Goal: Use online tool/utility

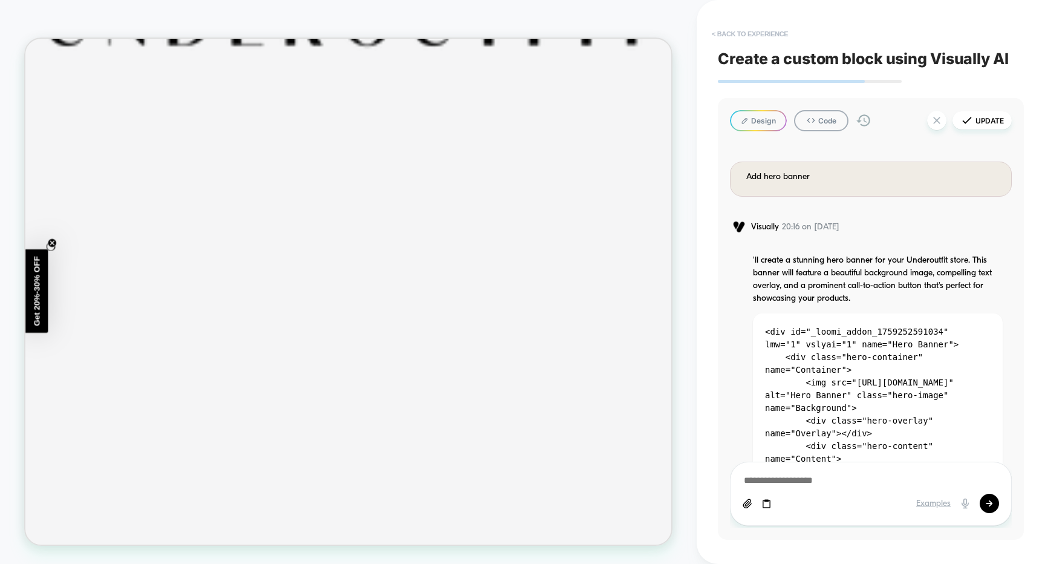
click at [758, 36] on button "< Back to experience" at bounding box center [750, 33] width 88 height 19
click at [764, 105] on button "Yes" at bounding box center [783, 106] width 60 height 19
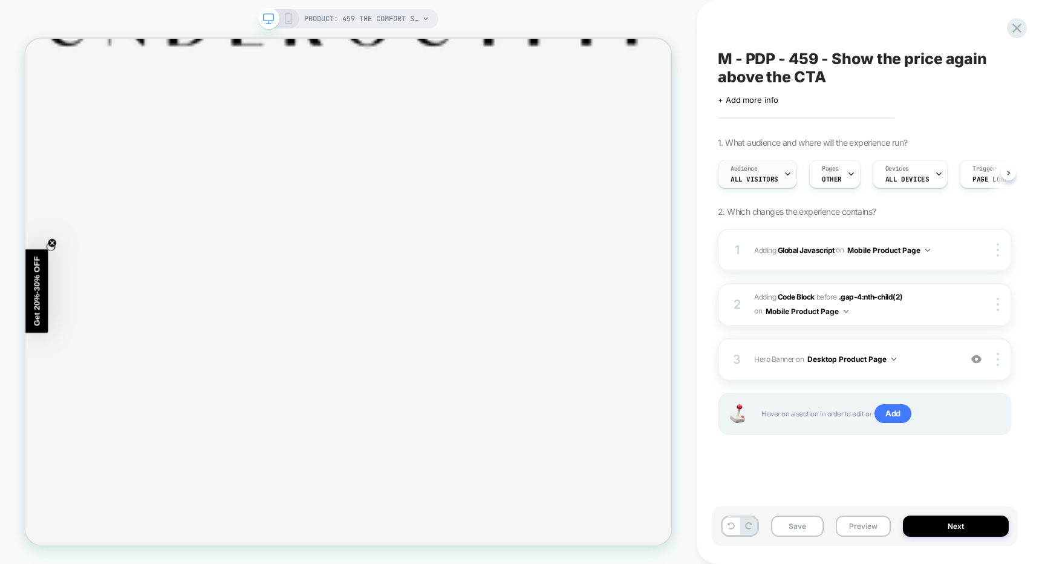
scroll to position [0, 1]
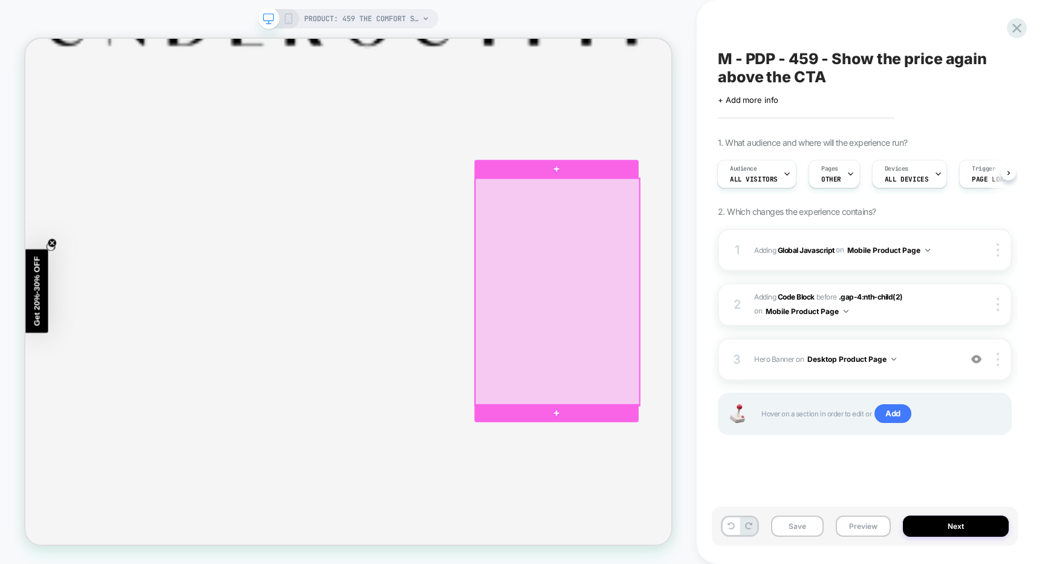
click at [706, 292] on div at bounding box center [735, 376] width 220 height 302
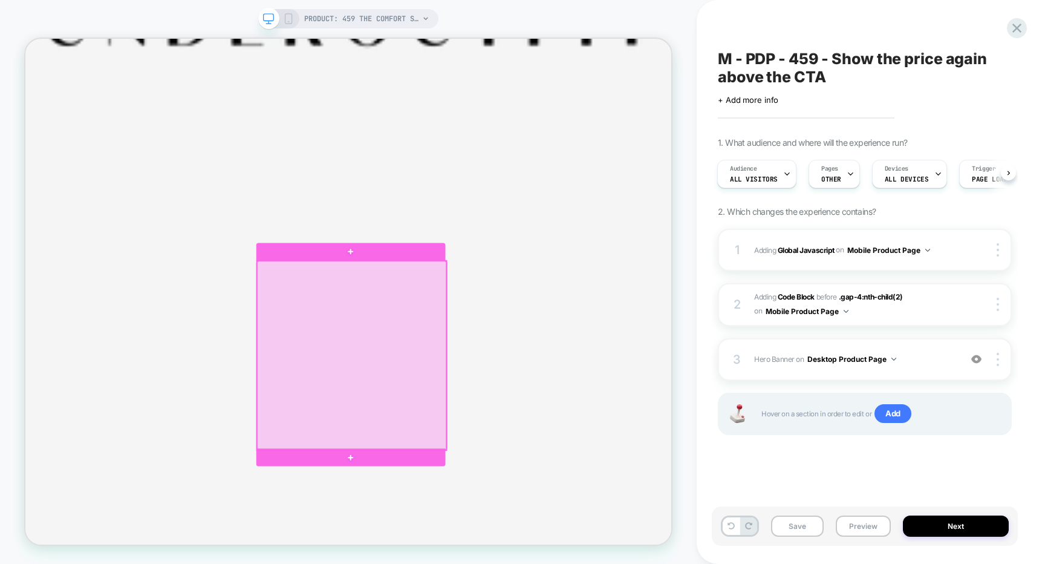
click at [454, 411] on div at bounding box center [460, 461] width 252 height 252
